Goal: Task Accomplishment & Management: Use online tool/utility

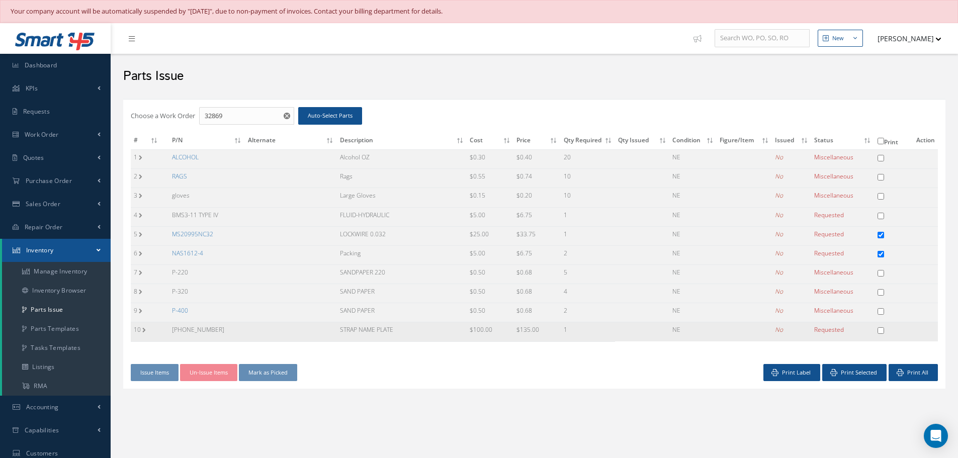
drag, startPoint x: 339, startPoint y: 327, endPoint x: 402, endPoint y: 330, distance: 62.4
click at [402, 330] on td "STRAP NAME PLATE" at bounding box center [402, 331] width 130 height 19
copy td "STRAP NAME PLATE"
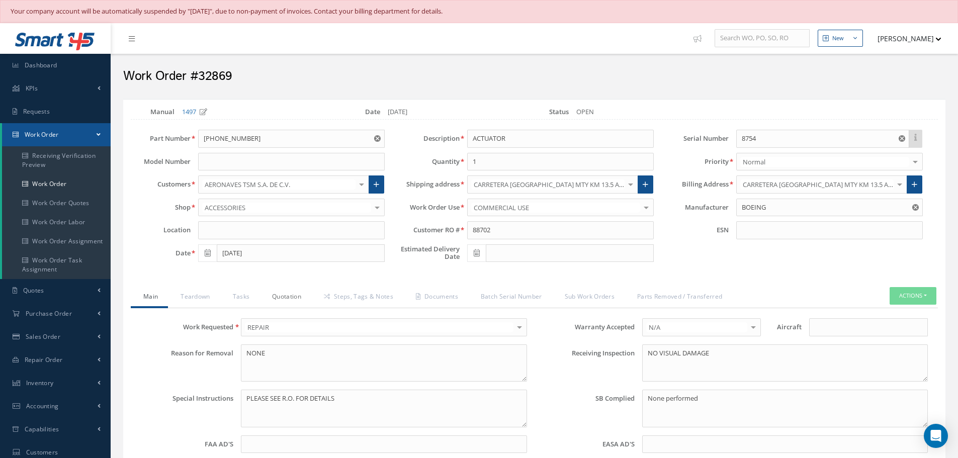
click at [282, 297] on link "Quotation" at bounding box center [286, 297] width 52 height 21
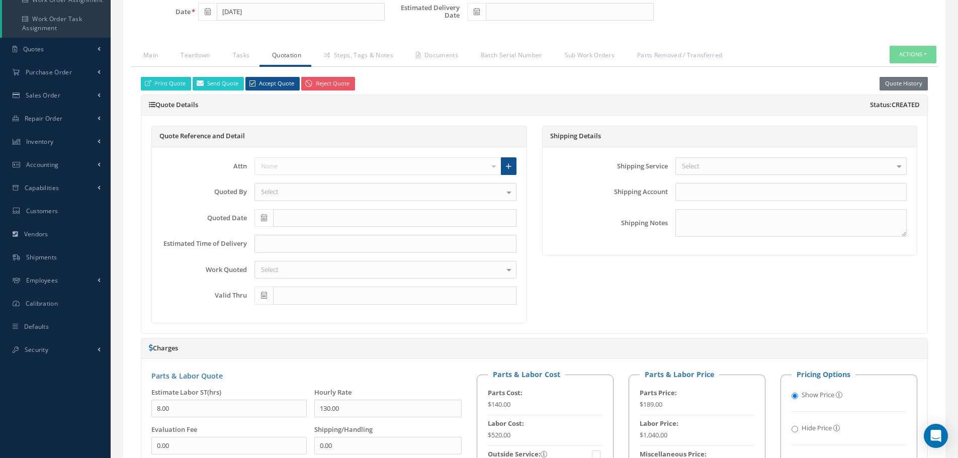
scroll to position [148, 0]
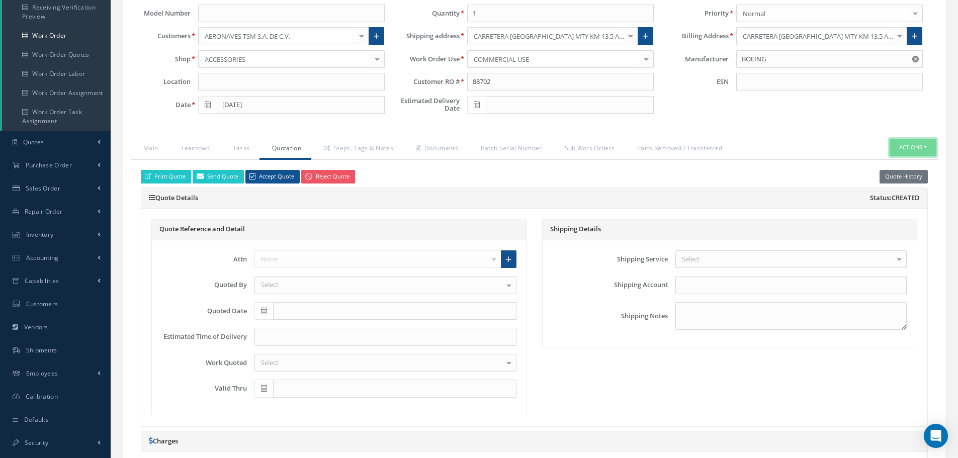
click at [925, 146] on button "Actions" at bounding box center [913, 148] width 47 height 18
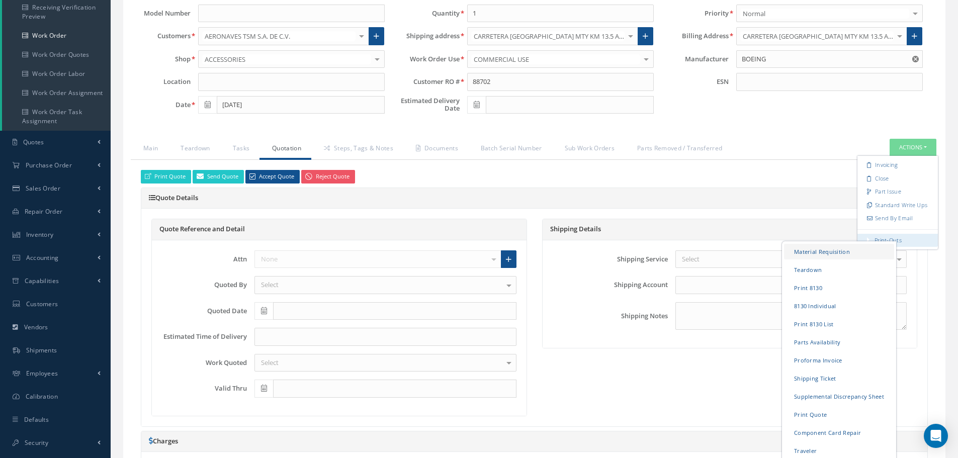
click at [826, 248] on link "Material Requisition" at bounding box center [839, 252] width 110 height 16
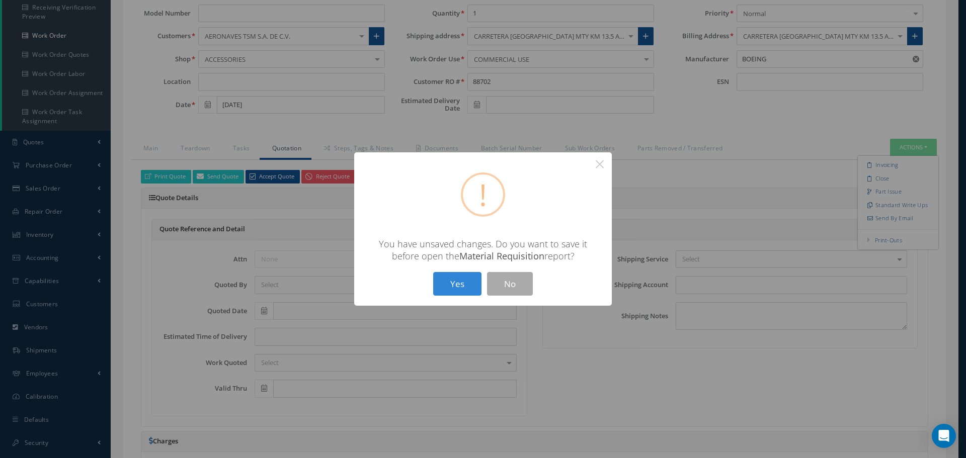
click at [442, 277] on button "Yes" at bounding box center [457, 284] width 48 height 24
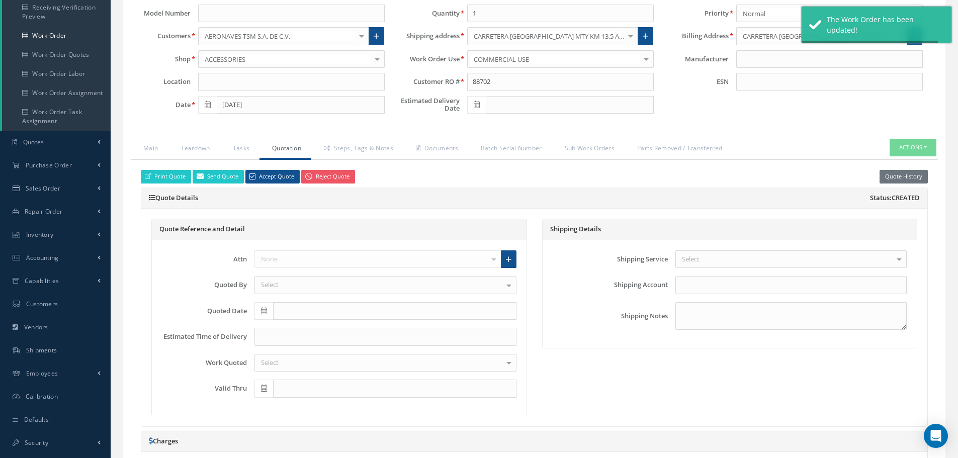
type input "BOEING"
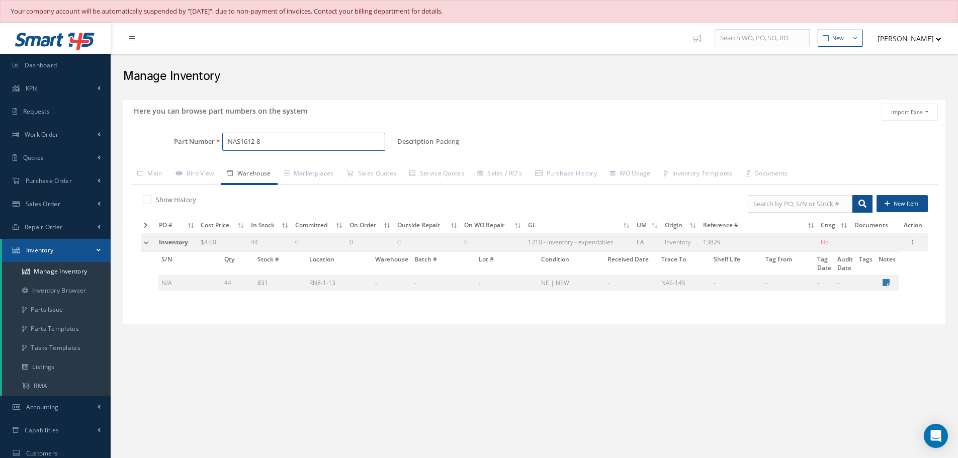
click at [272, 143] on input "NAS1612-8" at bounding box center [303, 142] width 163 height 18
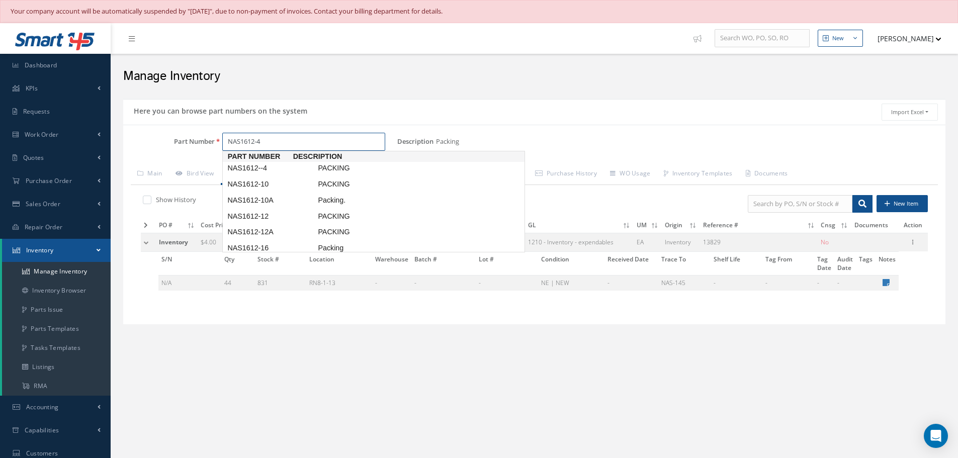
type input "NAS1612-4"
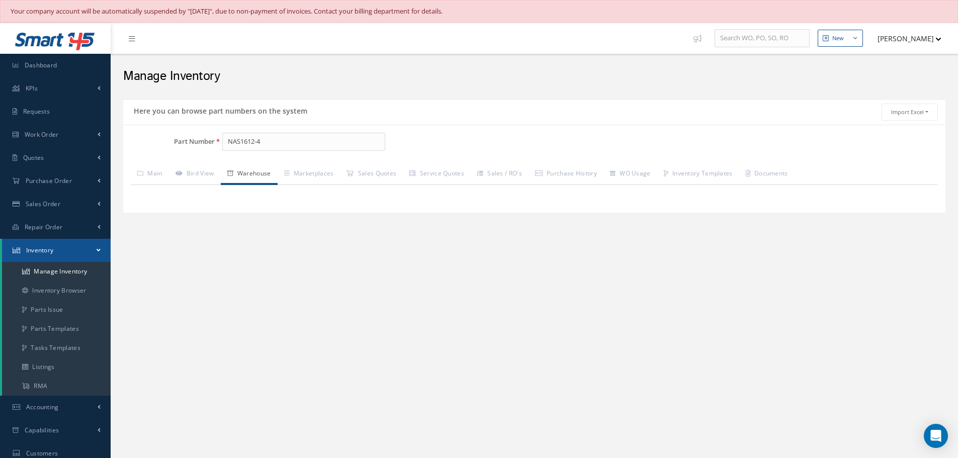
drag, startPoint x: 384, startPoint y: 265, endPoint x: 391, endPoint y: 251, distance: 15.5
click at [384, 265] on div "New New Work Order New Purchase Order New Customer Quote New Sales Order New Re…" at bounding box center [534, 313] width 847 height 581
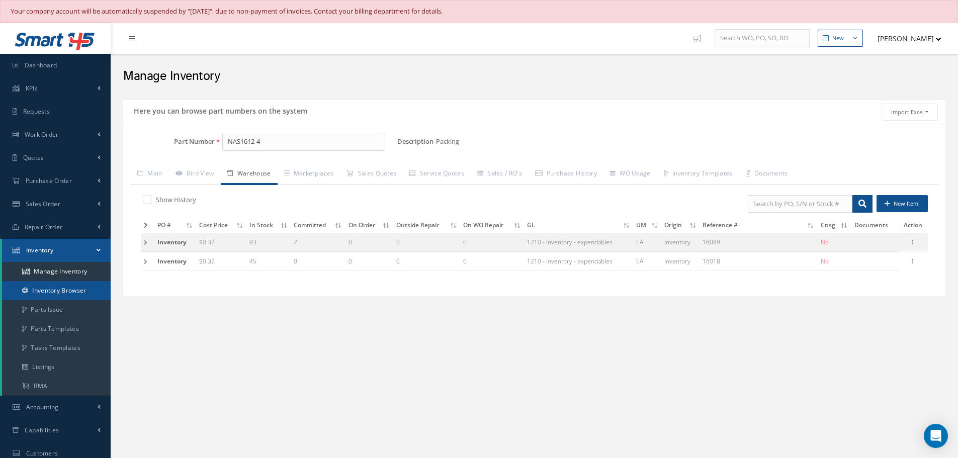
click at [36, 285] on link "Inventory Browser" at bounding box center [56, 290] width 109 height 19
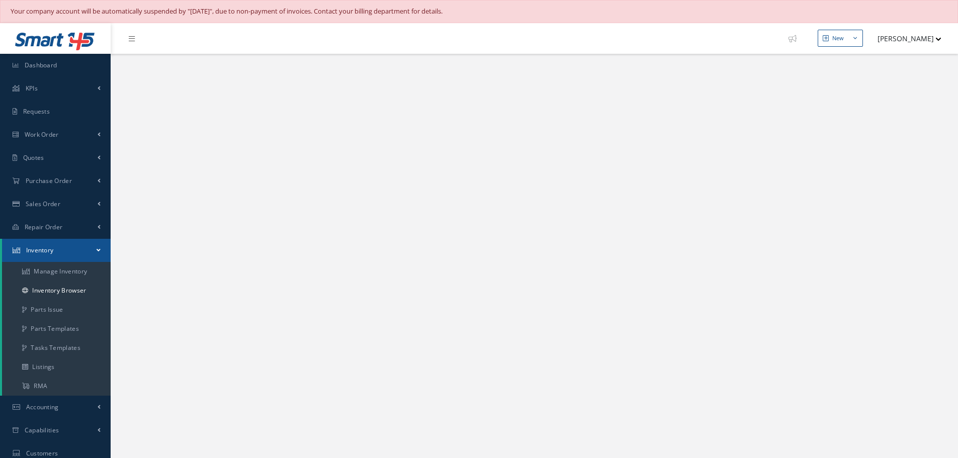
select select "25"
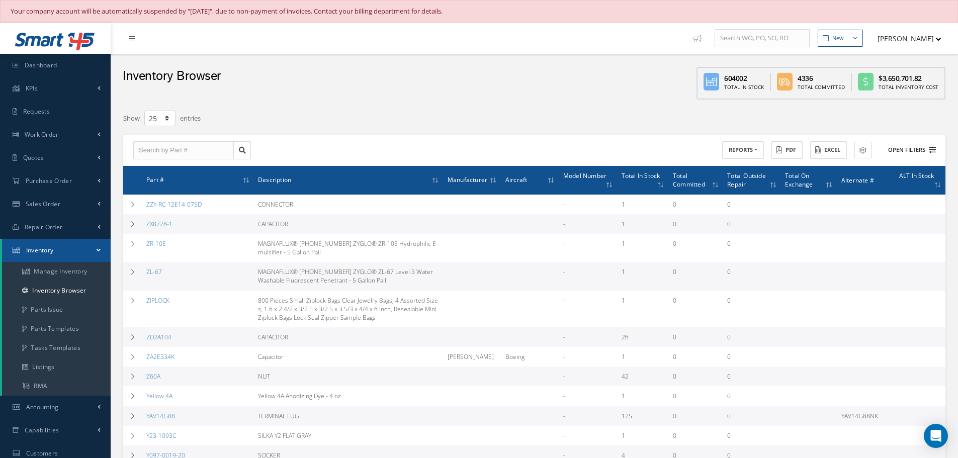
click at [909, 149] on button "Open Filters" at bounding box center [907, 150] width 57 height 17
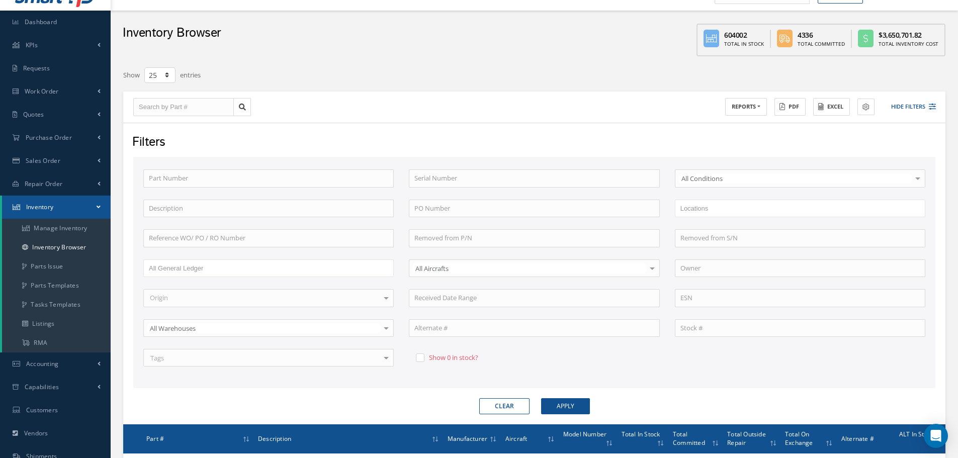
scroll to position [151, 0]
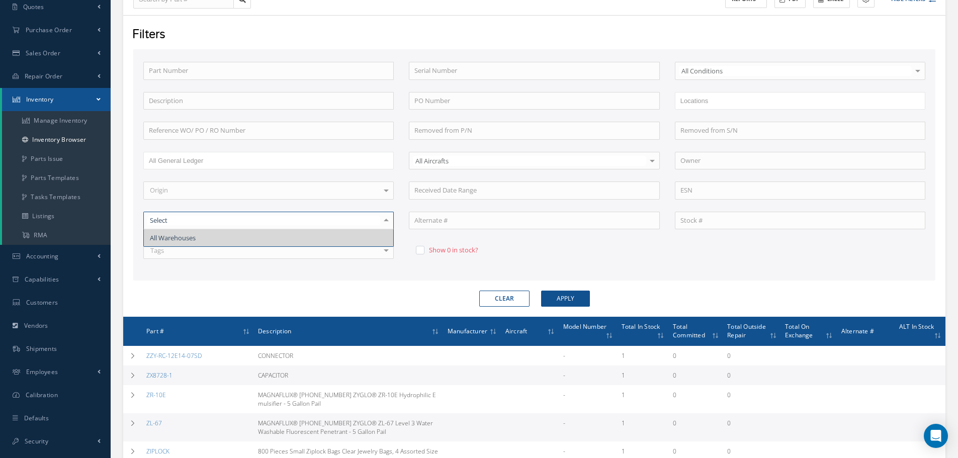
click at [386, 217] on div at bounding box center [386, 220] width 14 height 17
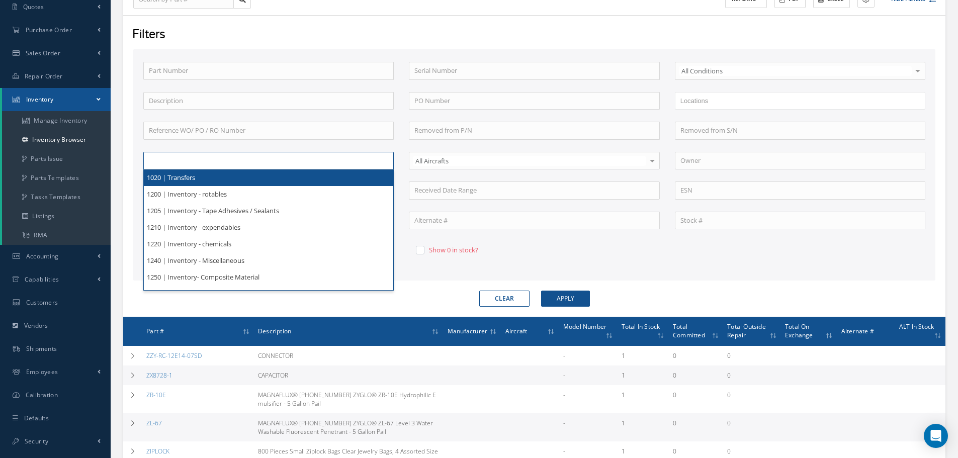
click at [271, 164] on ul at bounding box center [268, 161] width 250 height 18
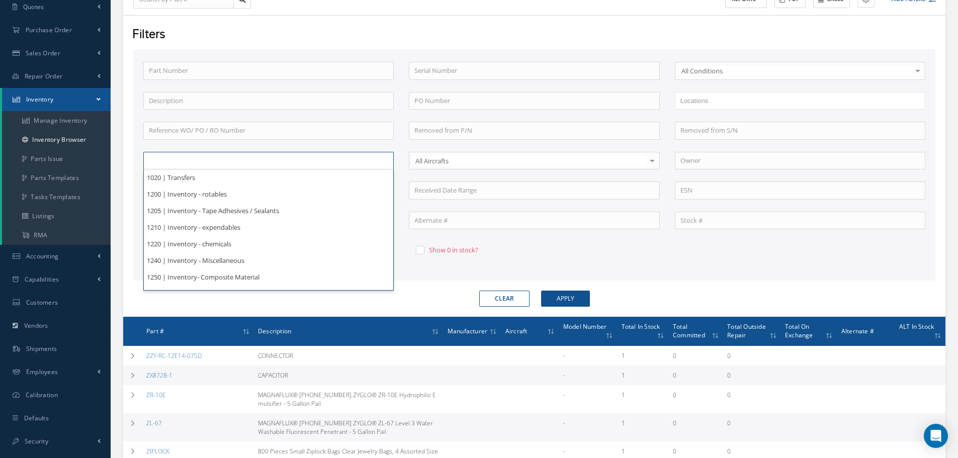
click at [599, 239] on div "Part Number Serial Number All Conditions All Conditions OH | OVERHAUL SV | SERV…" at bounding box center [534, 169] width 797 height 214
type input "All General Ledger"
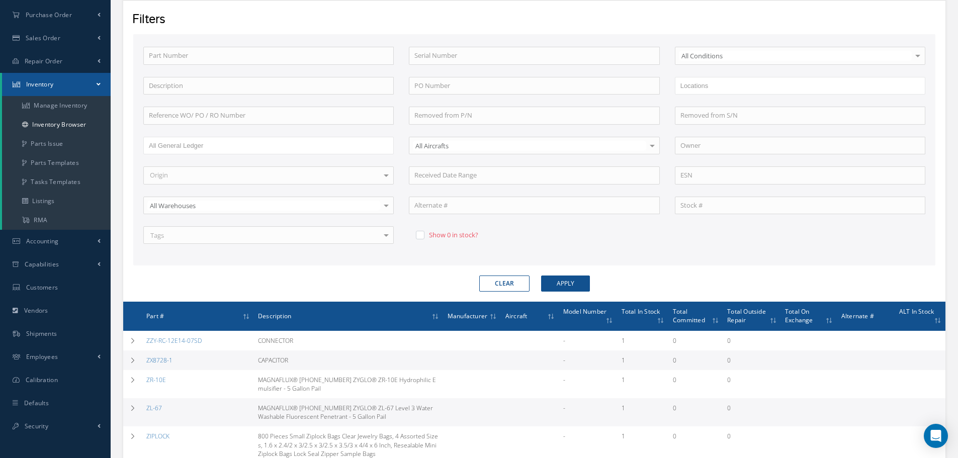
scroll to position [101, 0]
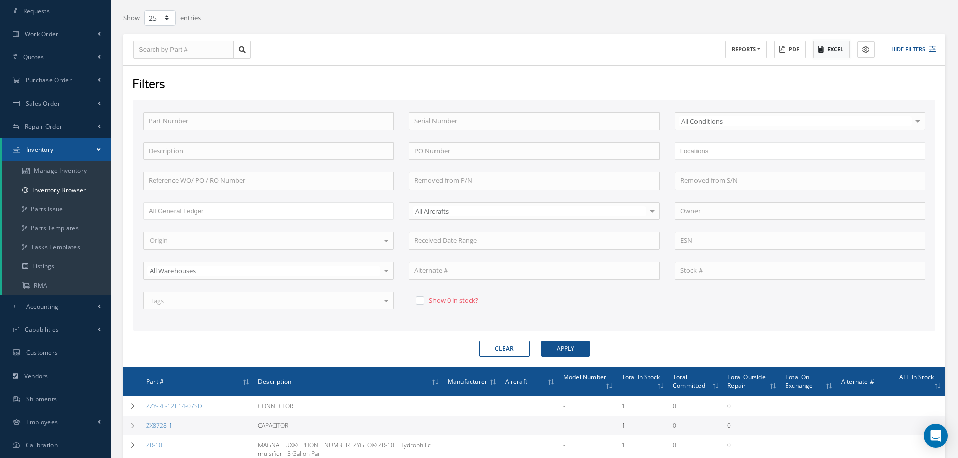
click at [822, 50] on icon at bounding box center [821, 49] width 6 height 7
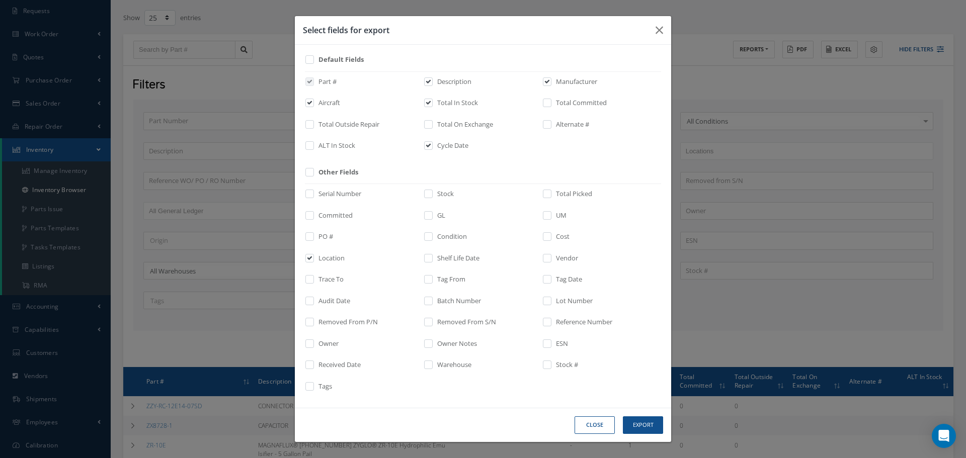
click at [0, 0] on div "Cycle Date" at bounding box center [0, 0] width 0 height 0
click at [311, 237] on input "checkbox" at bounding box center [310, 240] width 7 height 12
checkbox input "true"
click at [0, 0] on button "Export" at bounding box center [0, 0] width 0 height 0
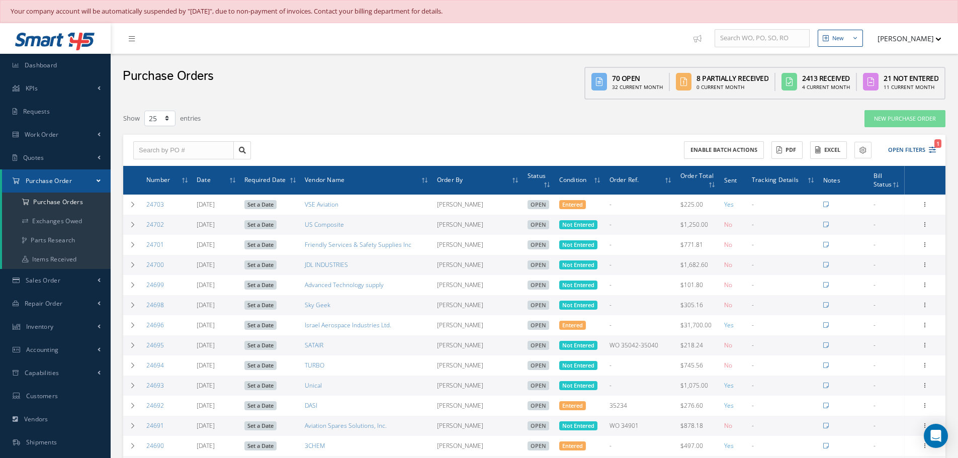
select select "25"
click at [161, 148] on input "text" at bounding box center [183, 150] width 101 height 18
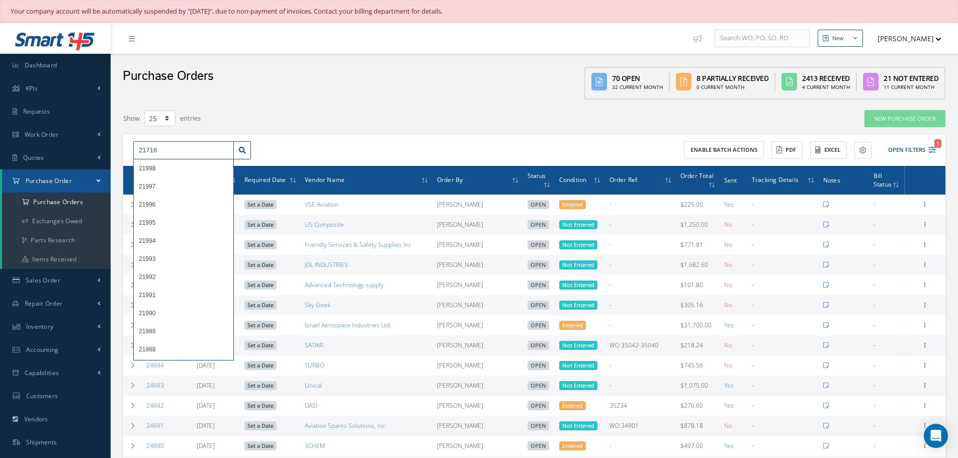
type input "21716"
